Goal: Complete application form

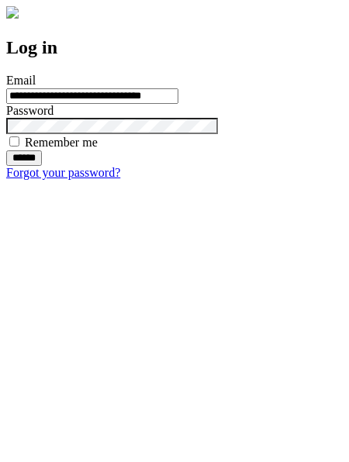
type input "**********"
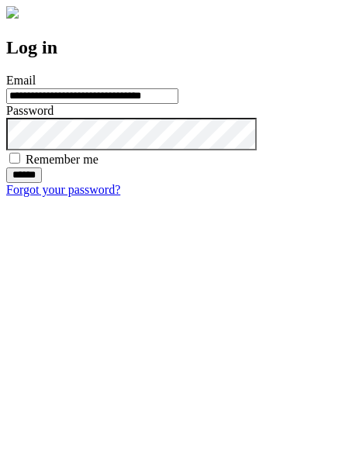
click at [42, 183] on input "******" at bounding box center [24, 174] width 36 height 15
type input "**********"
click at [42, 183] on input "******" at bounding box center [24, 174] width 36 height 15
